Goal: Use online tool/utility: Use online tool/utility

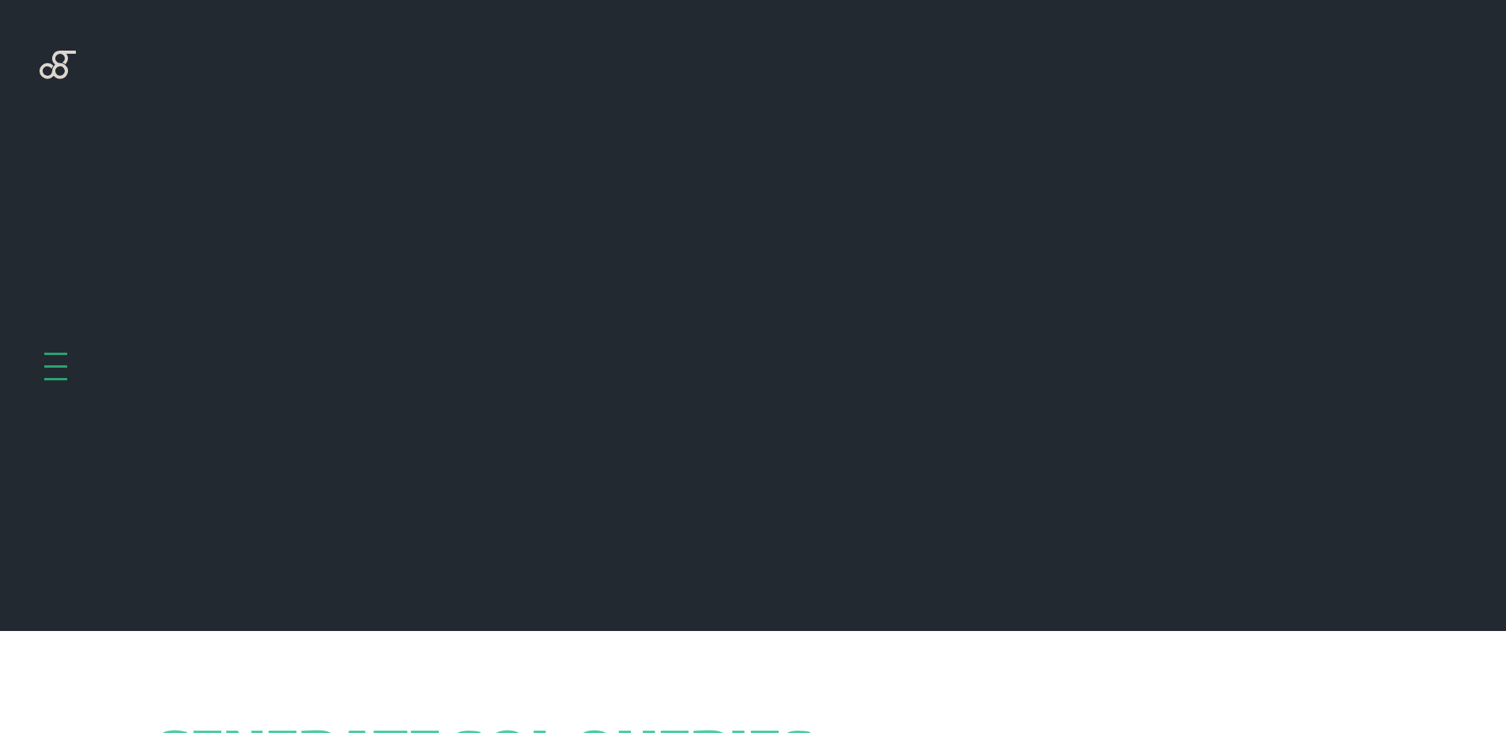
scroll to position [631, 0]
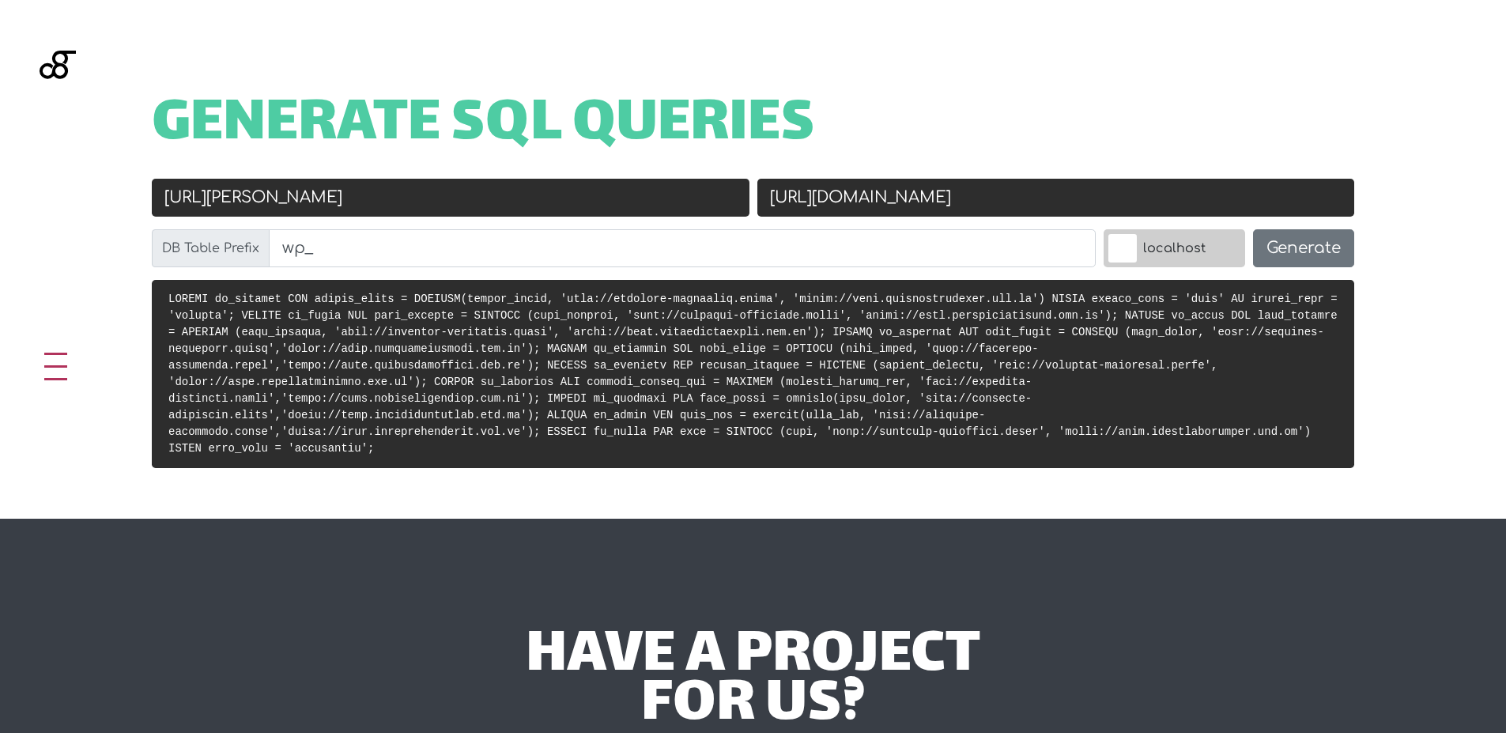
click at [559, 179] on input "http://angelica-elementor.local" at bounding box center [451, 198] width 598 height 38
click at [548, 184] on input "http://angelica-elementor.local" at bounding box center [451, 198] width 598 height 38
click at [611, 195] on input "http://angelica-elementor.local" at bounding box center [451, 198] width 598 height 38
paste input "s://k13.com.br"
type input "[URL][DOMAIN_NAME]"
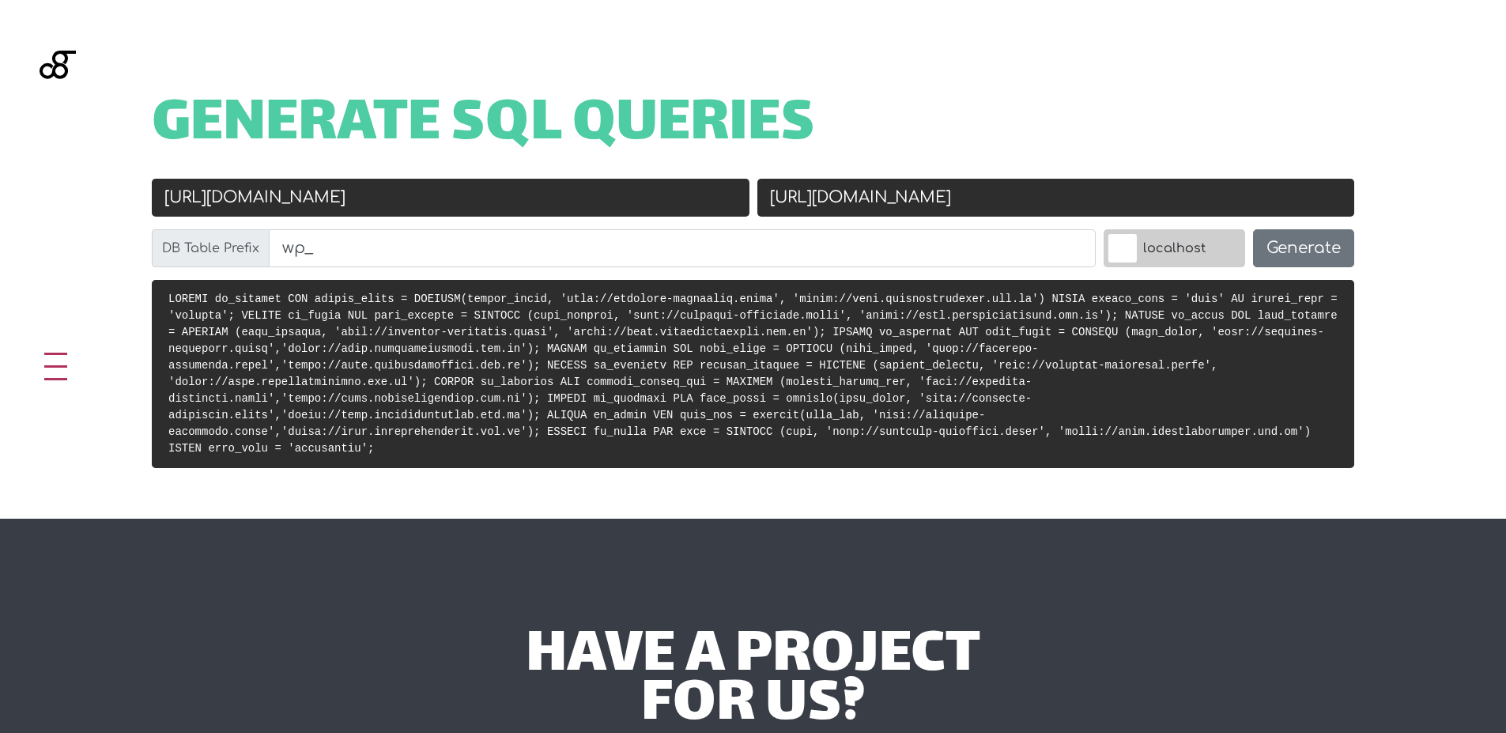
drag, startPoint x: 1081, startPoint y: 189, endPoint x: 831, endPoint y: 194, distance: 249.9
click at [831, 194] on input "https://temp.angelicapereira.com.br" at bounding box center [1057, 198] width 598 height 38
paste input "k13.local"
click at [815, 195] on input "https://k13.local" at bounding box center [1057, 198] width 598 height 38
type input "[URL]"
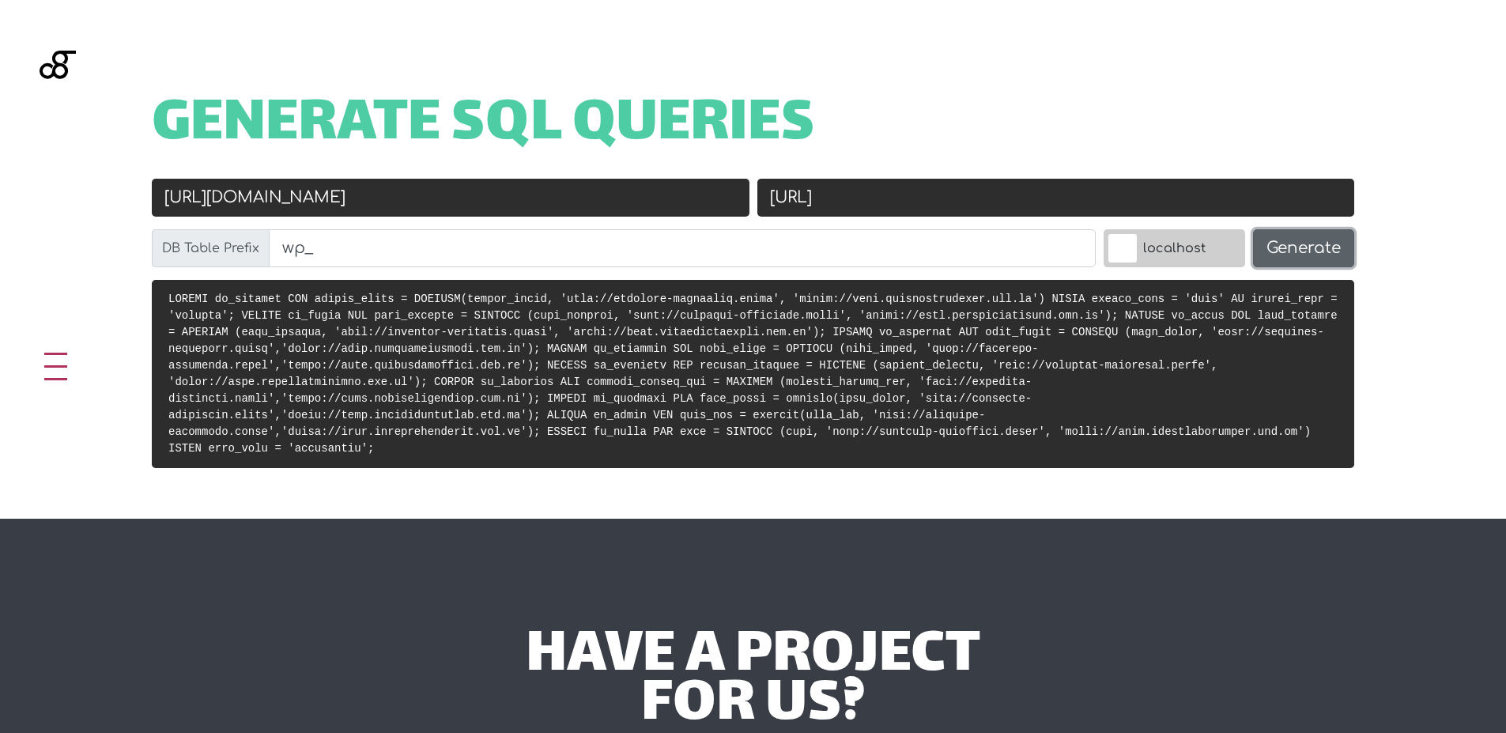
click at [1303, 245] on button "Generate" at bounding box center [1303, 248] width 101 height 38
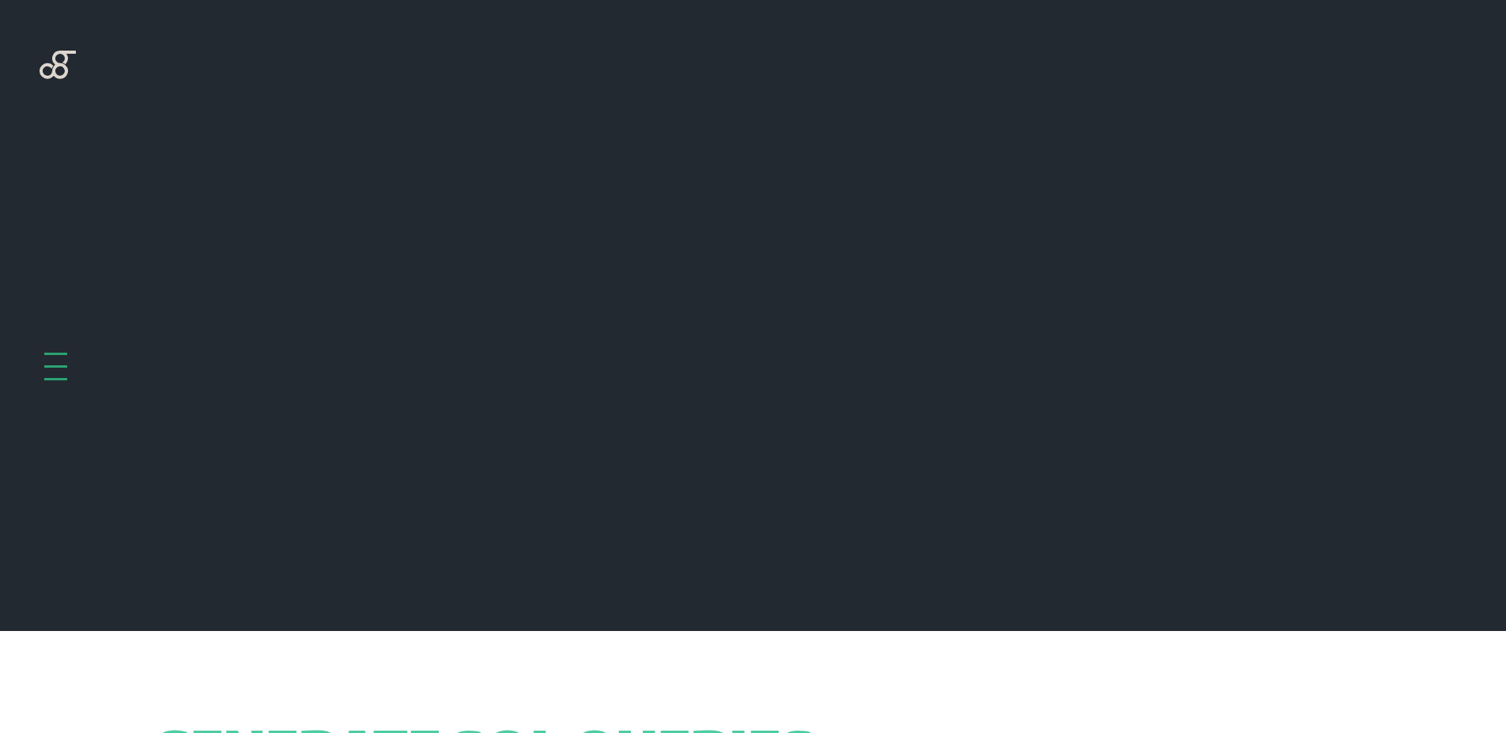
scroll to position [631, 0]
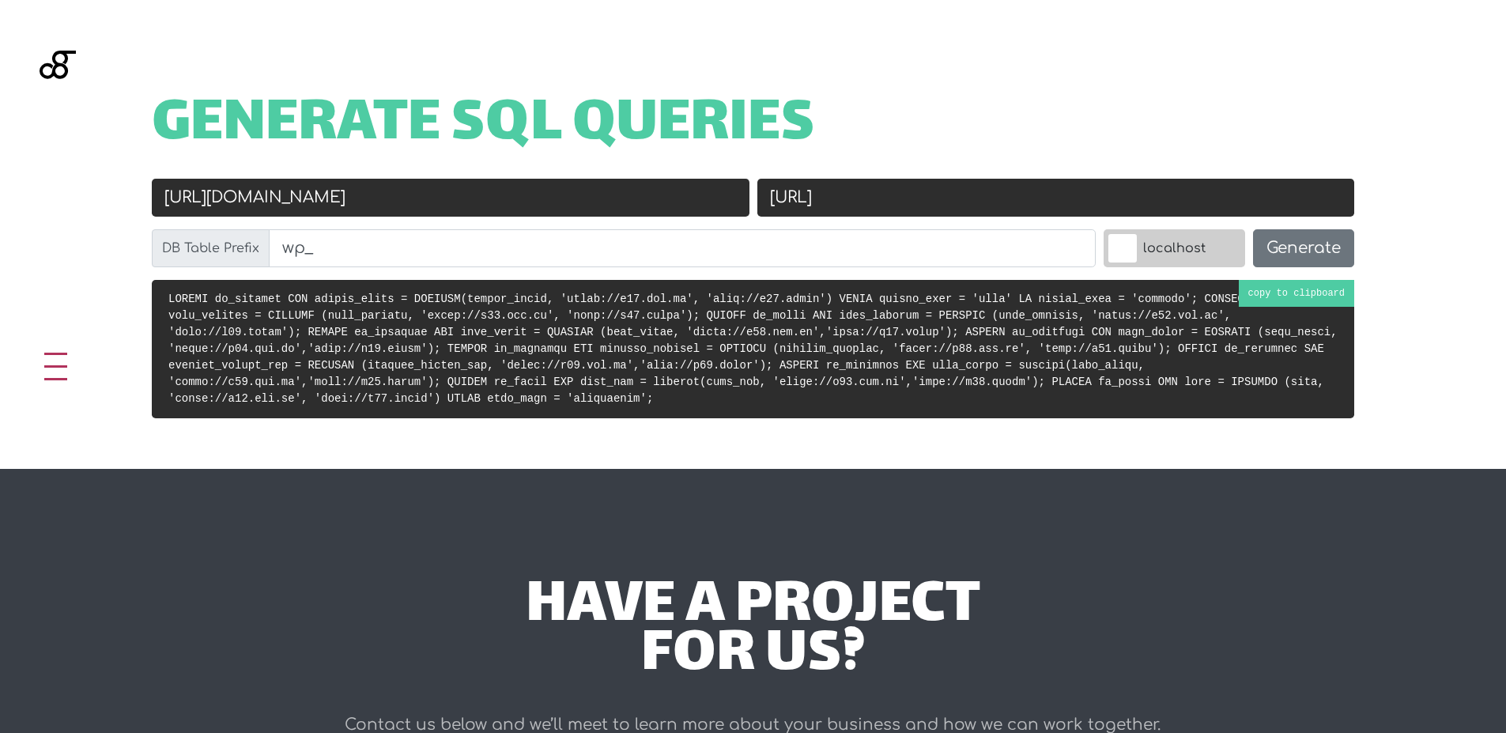
click at [754, 342] on pre at bounding box center [753, 349] width 1203 height 138
